Goal: Check status

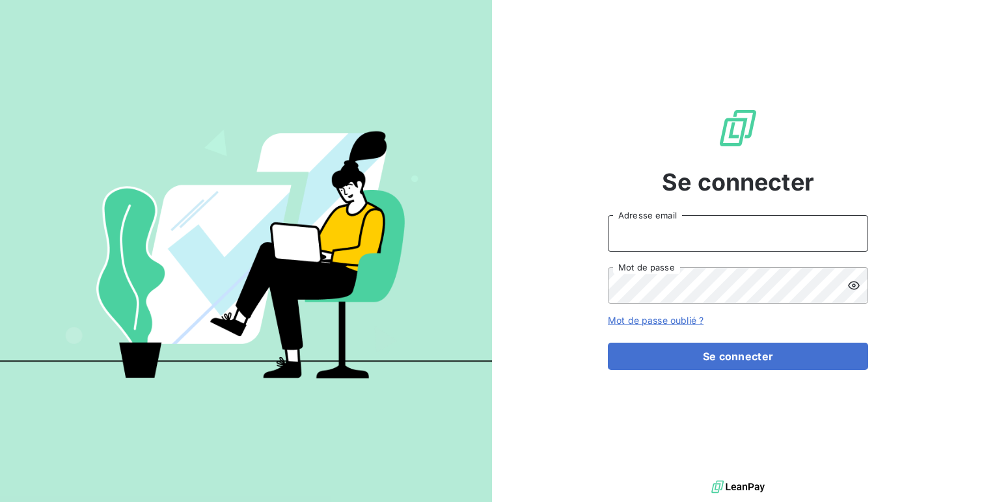
click at [689, 228] on input "Adresse email" at bounding box center [738, 233] width 260 height 36
type input "admin@bfc"
click at [608, 343] on button "Se connecter" at bounding box center [738, 356] width 260 height 27
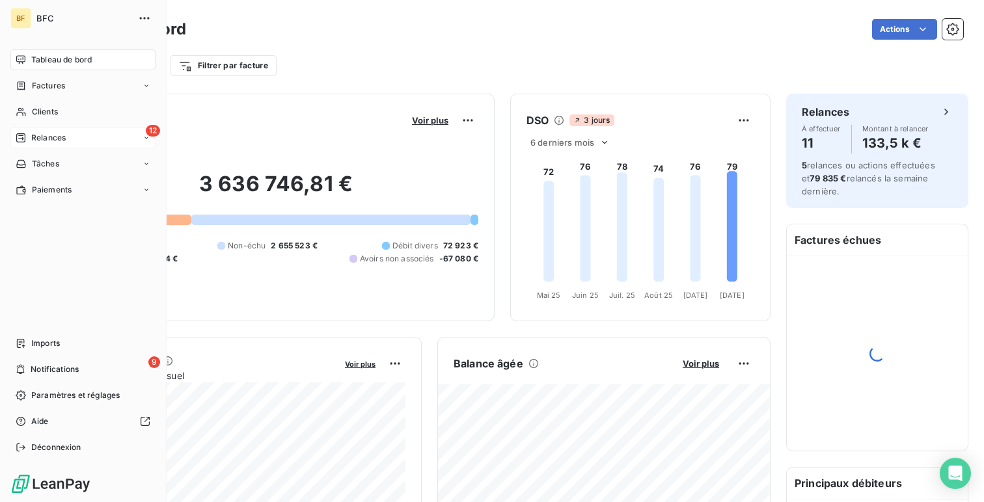
click at [74, 143] on div "12 Relances" at bounding box center [82, 138] width 145 height 21
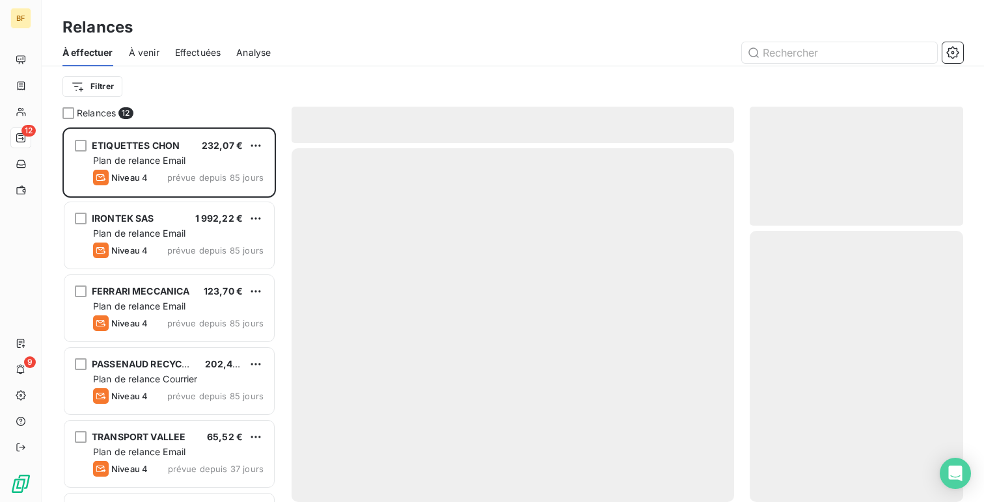
scroll to position [375, 213]
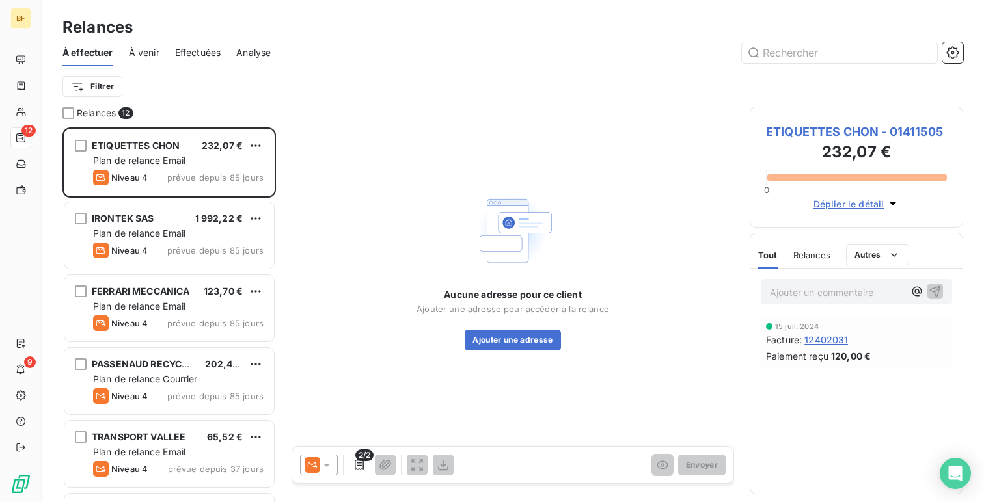
click at [196, 54] on span "Effectuées" at bounding box center [198, 52] width 46 height 13
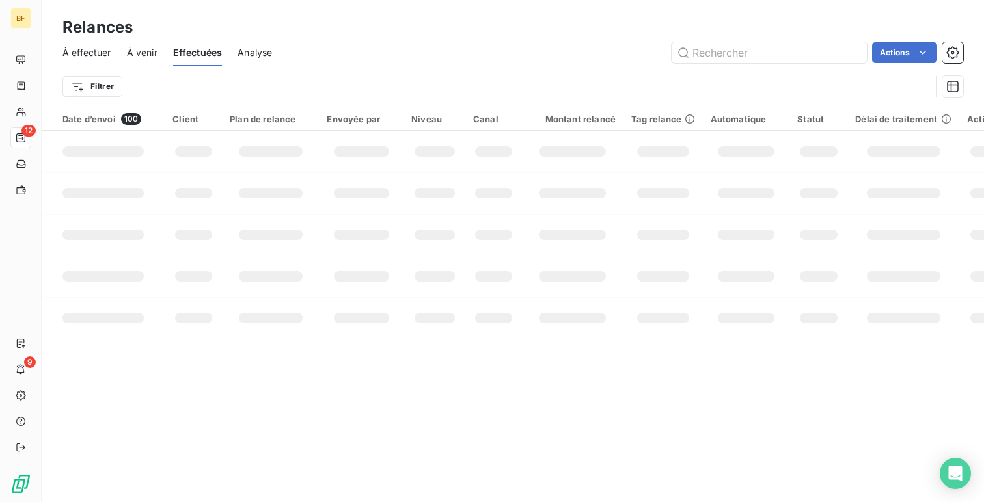
click at [484, 41] on div "À effectuer À venir Effectuées Analyse Actions" at bounding box center [513, 52] width 942 height 27
